Goal: Information Seeking & Learning: Learn about a topic

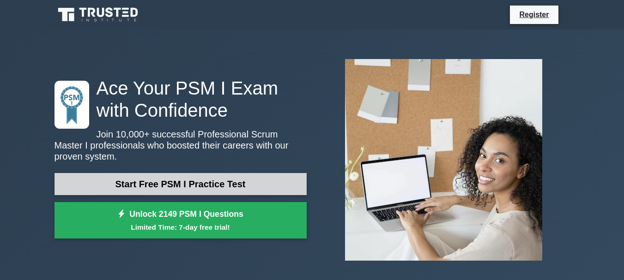
click at [211, 173] on link "Start Free PSM I Practice Test" at bounding box center [180, 184] width 252 height 22
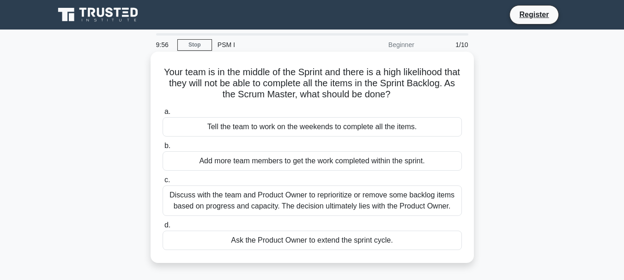
click at [278, 203] on div "Discuss with the team and Product Owner to reprioritize or remove some backlog …" at bounding box center [312, 201] width 299 height 30
click at [163, 183] on input "c. Discuss with the team and Product Owner to reprioritize or remove some backl…" at bounding box center [163, 180] width 0 height 6
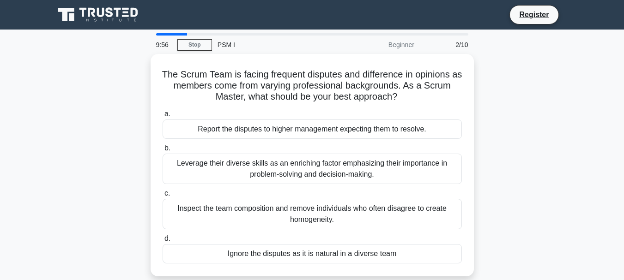
click at [278, 203] on div "Inspect the team composition and remove individuals who often disagree to creat…" at bounding box center [312, 214] width 299 height 30
click at [163, 197] on input "c. Inspect the team composition and remove individuals who often disagree to cr…" at bounding box center [163, 194] width 0 height 6
